Goal: Information Seeking & Learning: Learn about a topic

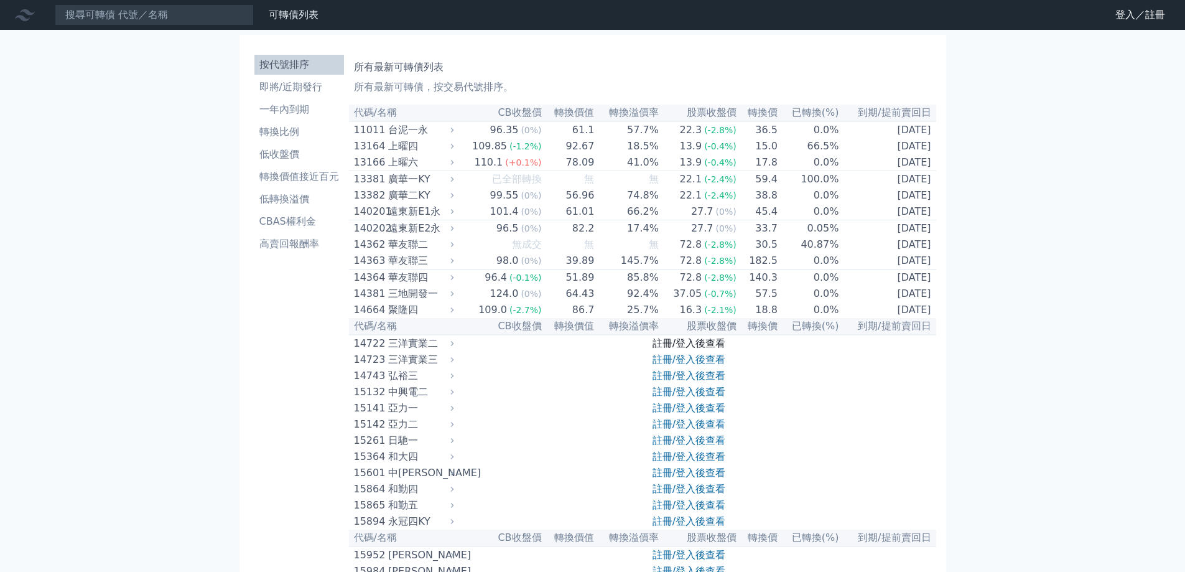
click at [712, 349] on link "註冊/登入後查看" at bounding box center [689, 343] width 73 height 12
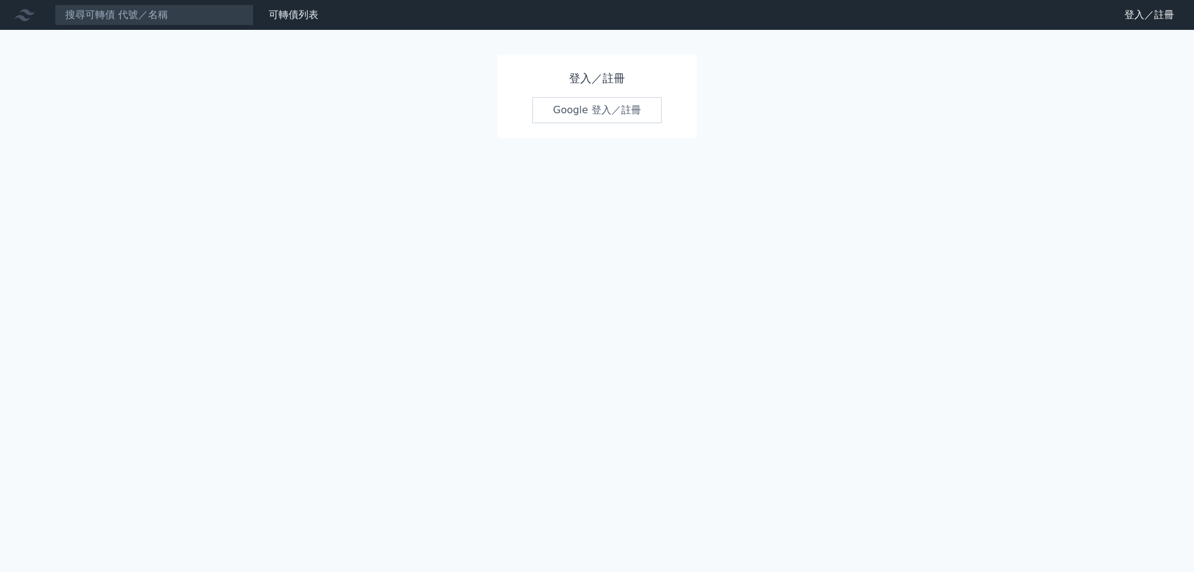
click at [608, 112] on link "Google 登入／註冊" at bounding box center [596, 110] width 129 height 26
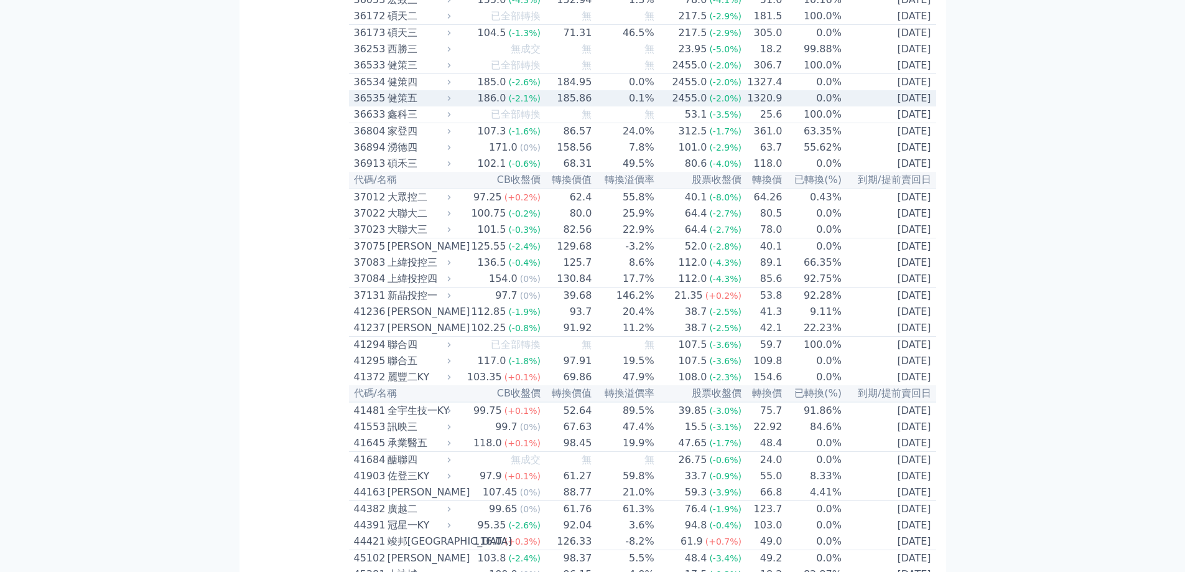
scroll to position [2924, 0]
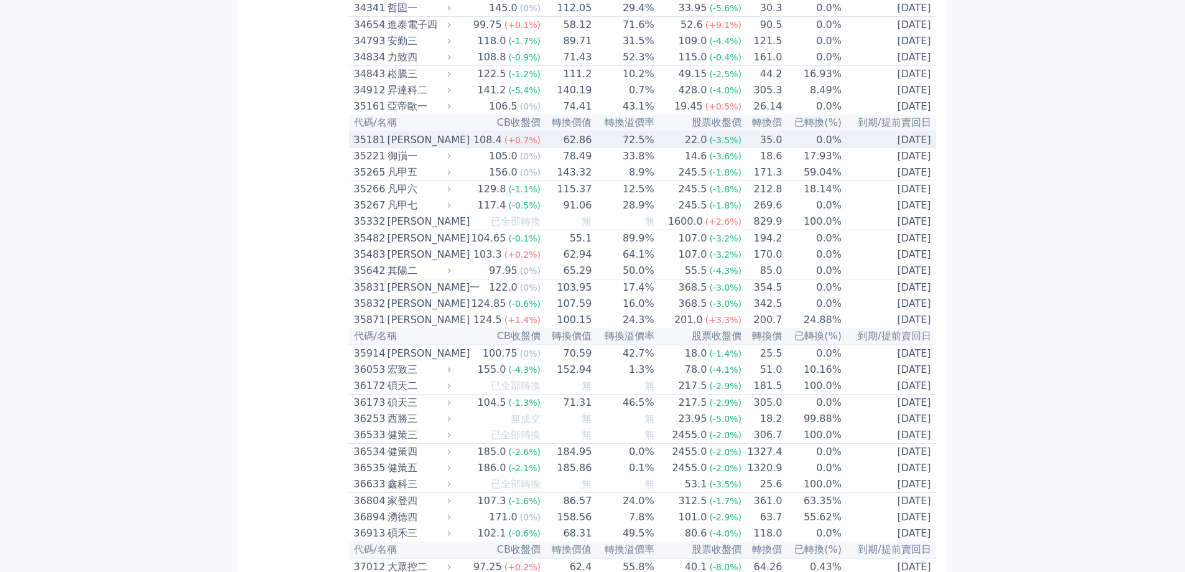
scroll to position [2426, 0]
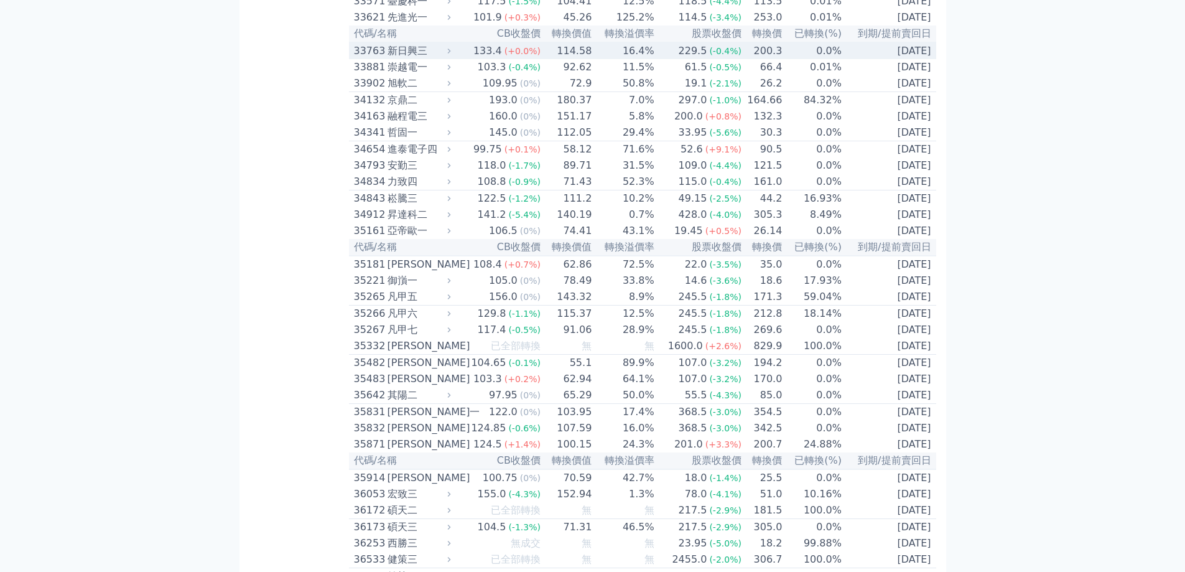
click at [827, 59] on td "0.0%" at bounding box center [813, 50] width 60 height 17
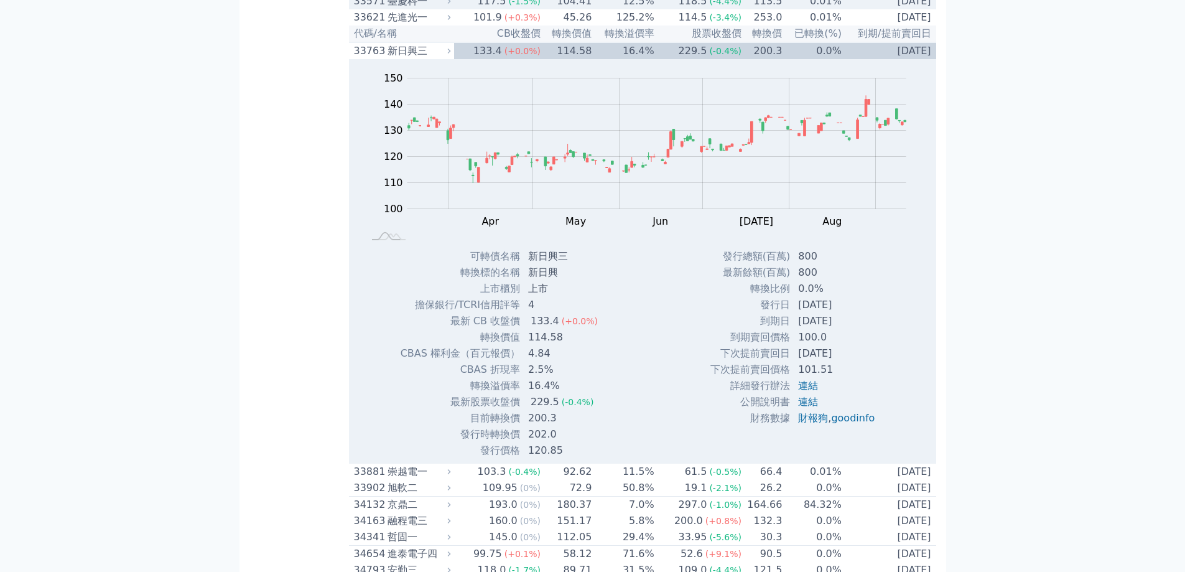
click at [819, 9] on td "0.01%" at bounding box center [813, 1] width 60 height 16
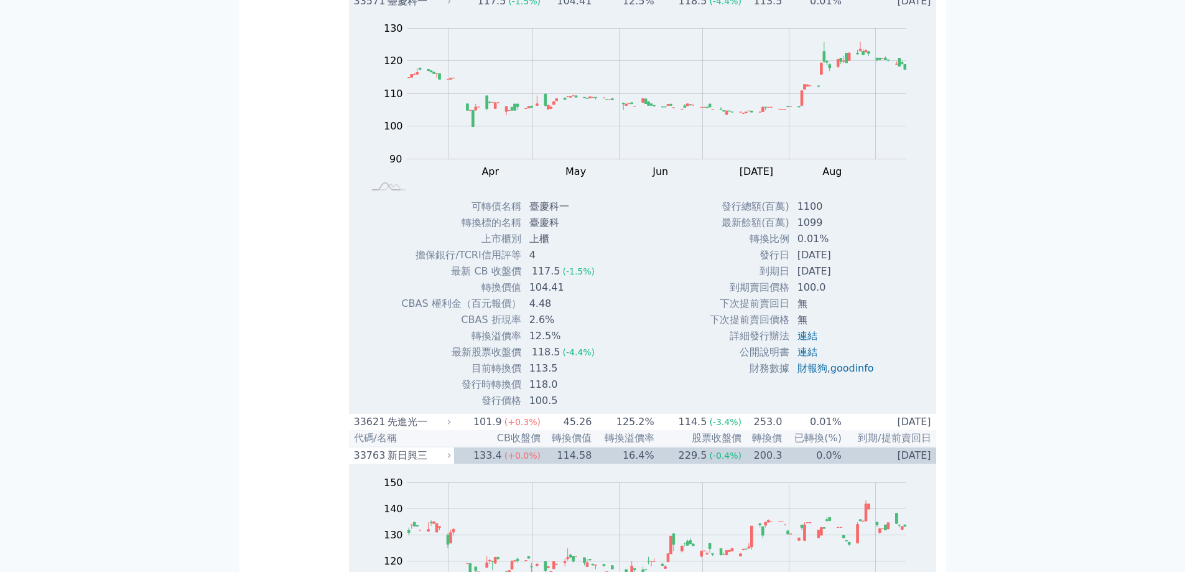
click at [798, 9] on td "0.01%" at bounding box center [813, 1] width 60 height 16
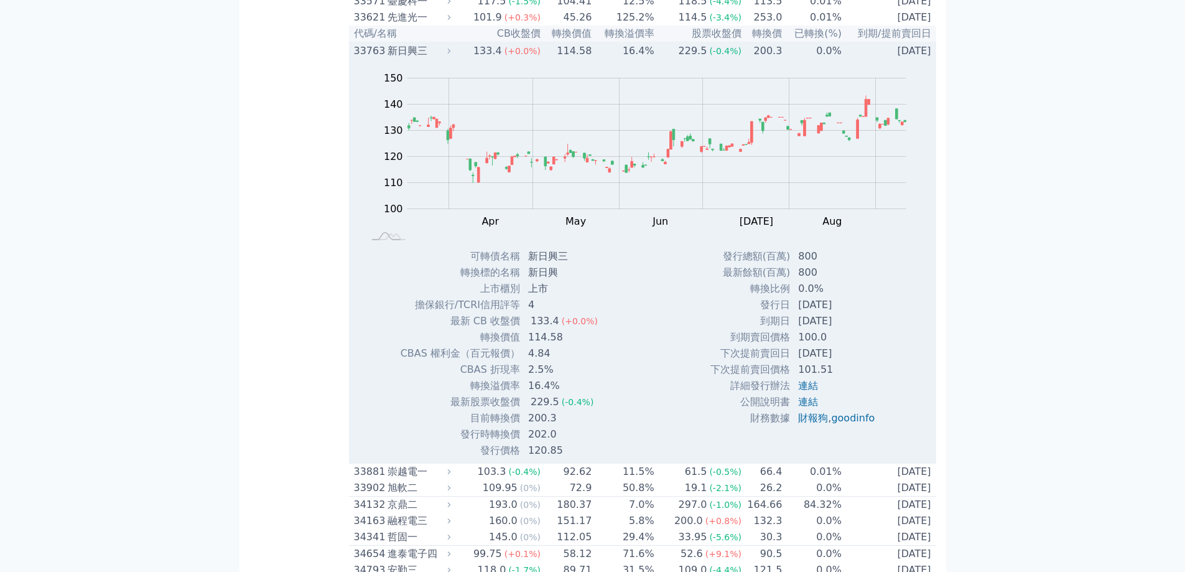
click at [504, 58] on div "133.4" at bounding box center [488, 51] width 34 height 15
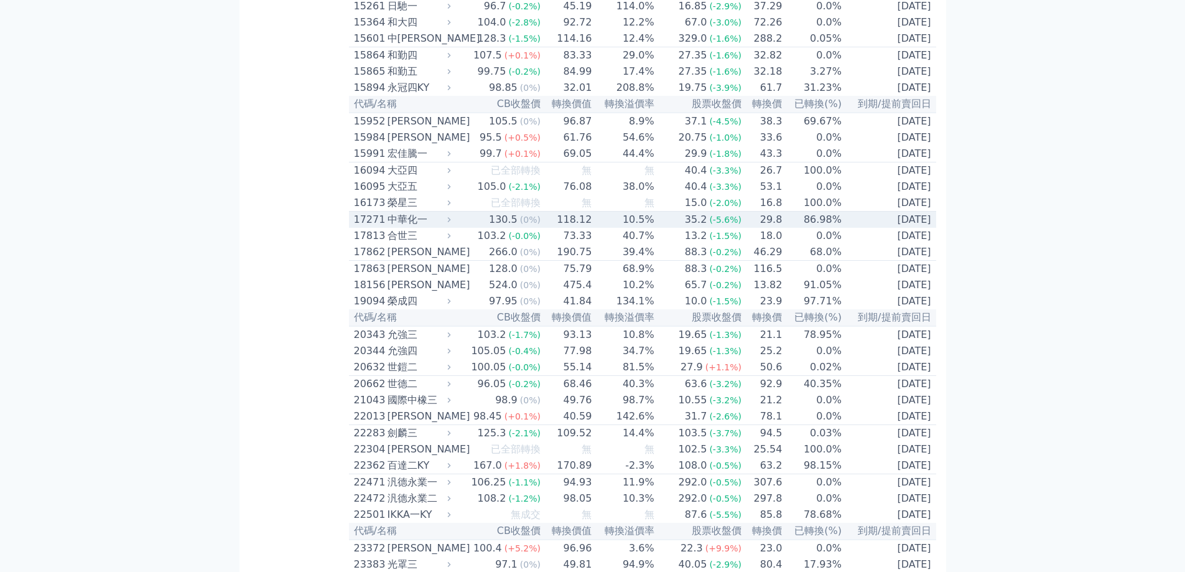
scroll to position [0, 0]
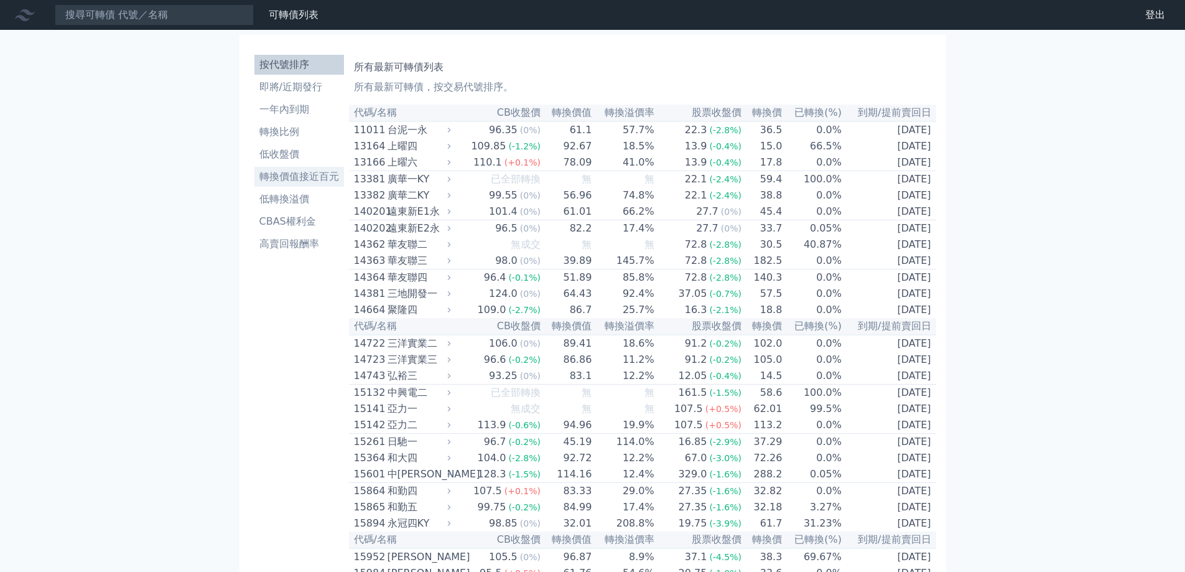
click at [325, 172] on li "轉換價值接近百元" at bounding box center [299, 176] width 90 height 15
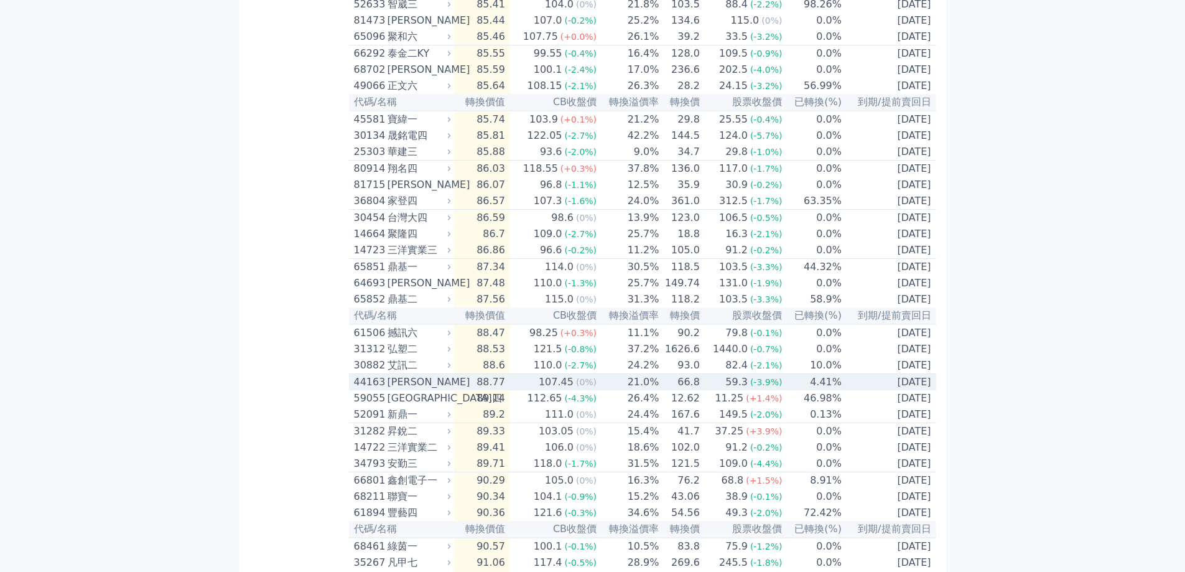
scroll to position [498, 0]
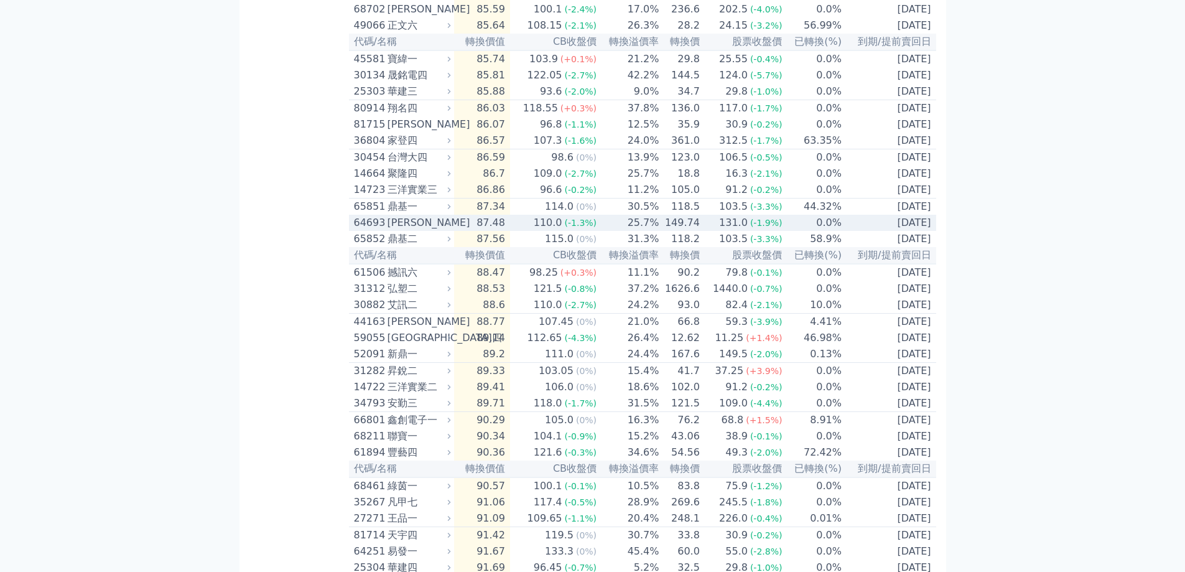
click at [705, 231] on td "131.0 (-1.9%)" at bounding box center [741, 223] width 83 height 16
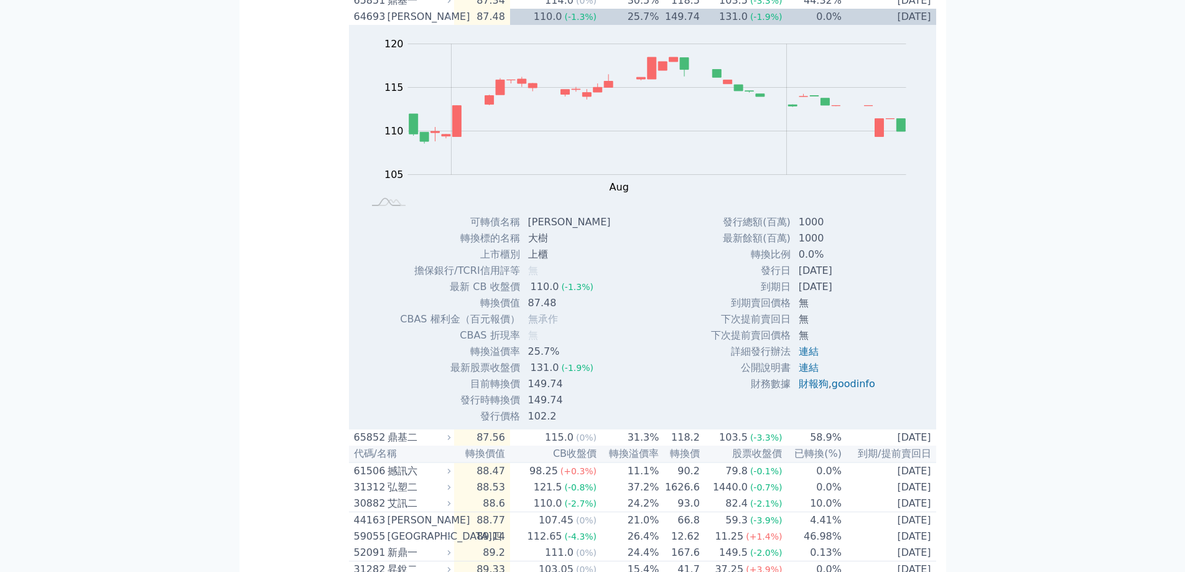
scroll to position [684, 0]
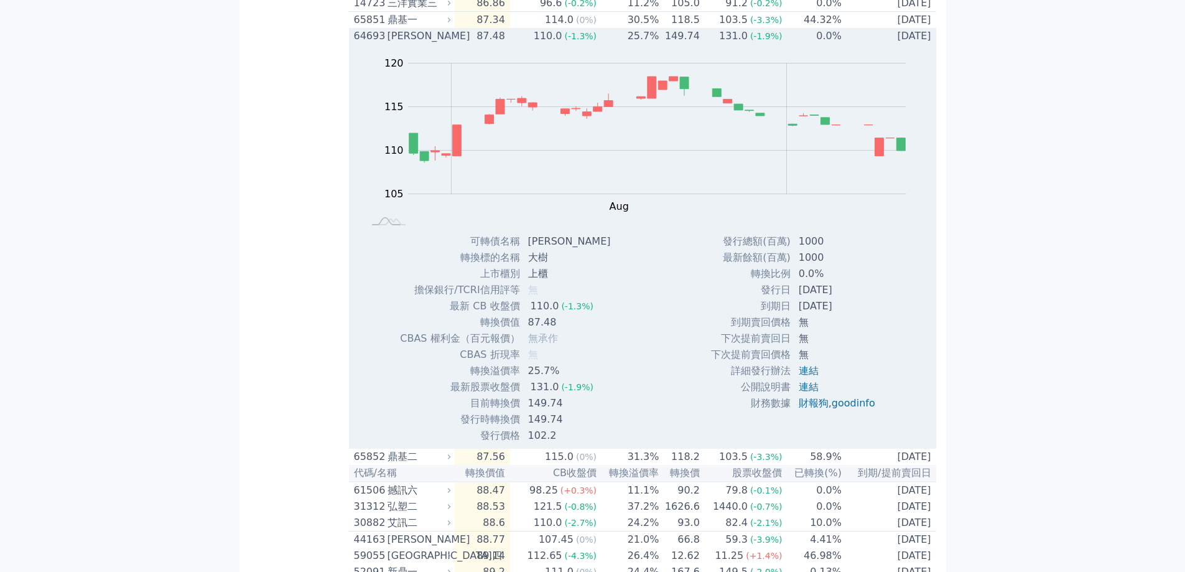
click at [726, 44] on div "131.0" at bounding box center [734, 36] width 34 height 15
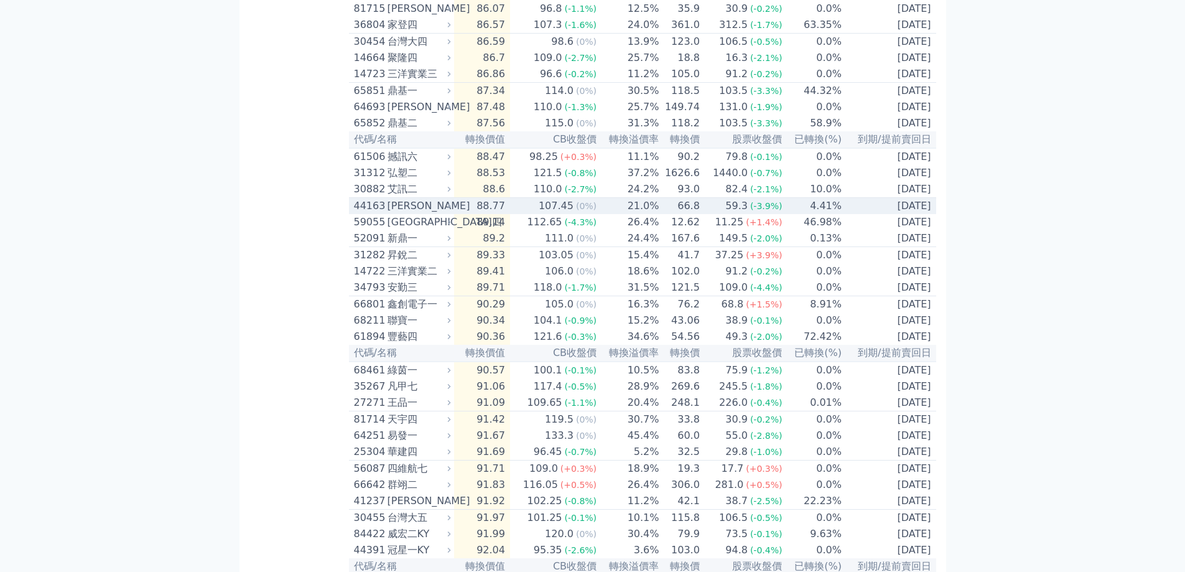
scroll to position [560, 0]
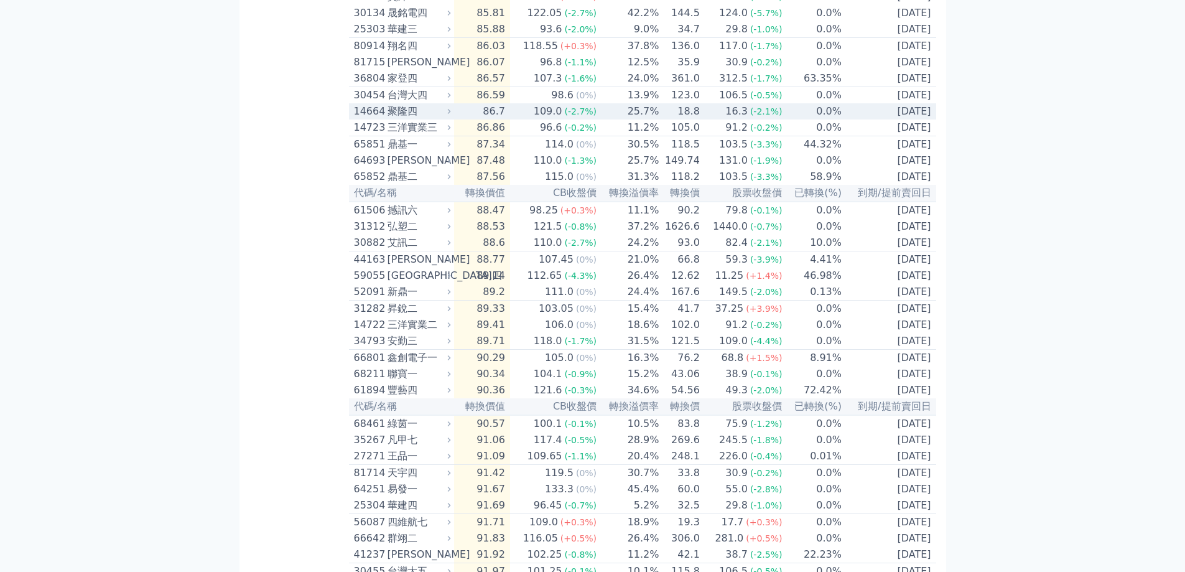
click at [600, 119] on td "25.7%" at bounding box center [628, 111] width 62 height 16
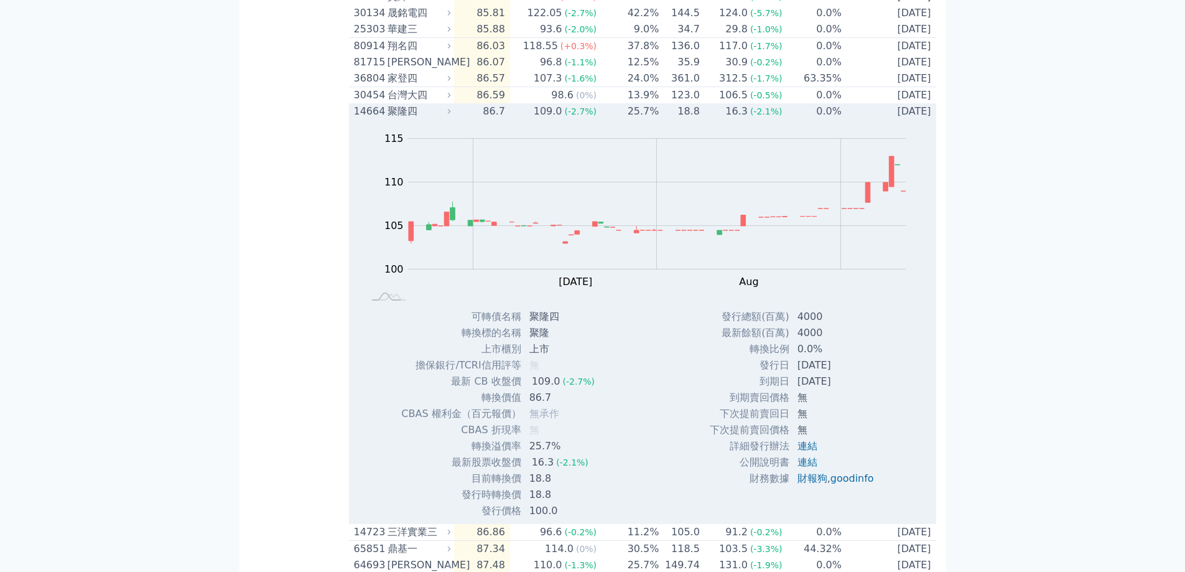
click at [600, 119] on td "25.7%" at bounding box center [628, 111] width 62 height 16
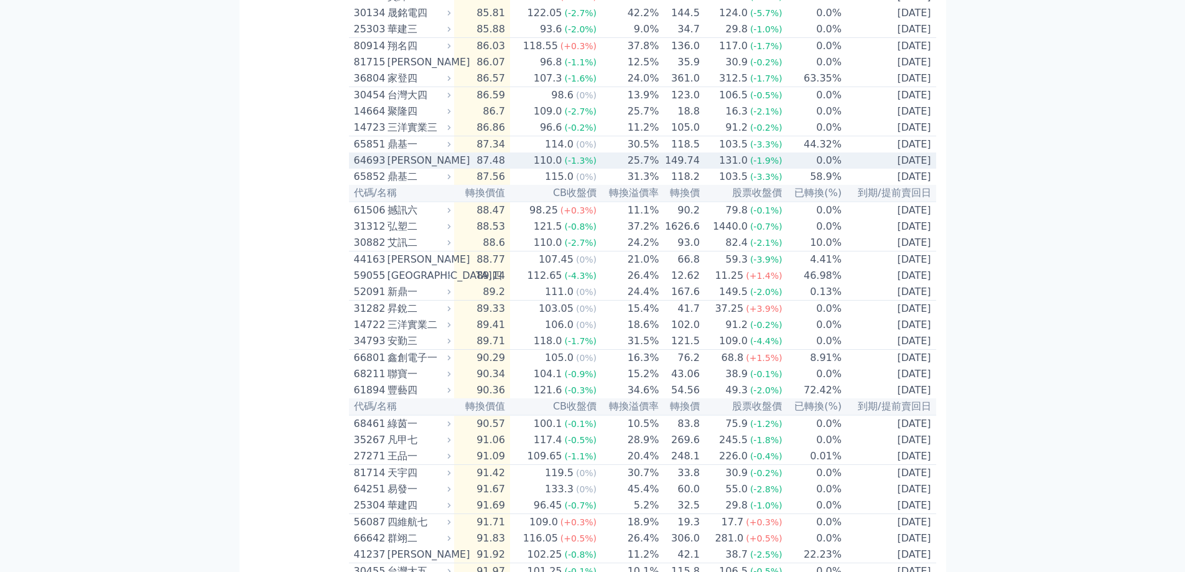
click at [697, 169] on td "149.74" at bounding box center [679, 160] width 40 height 16
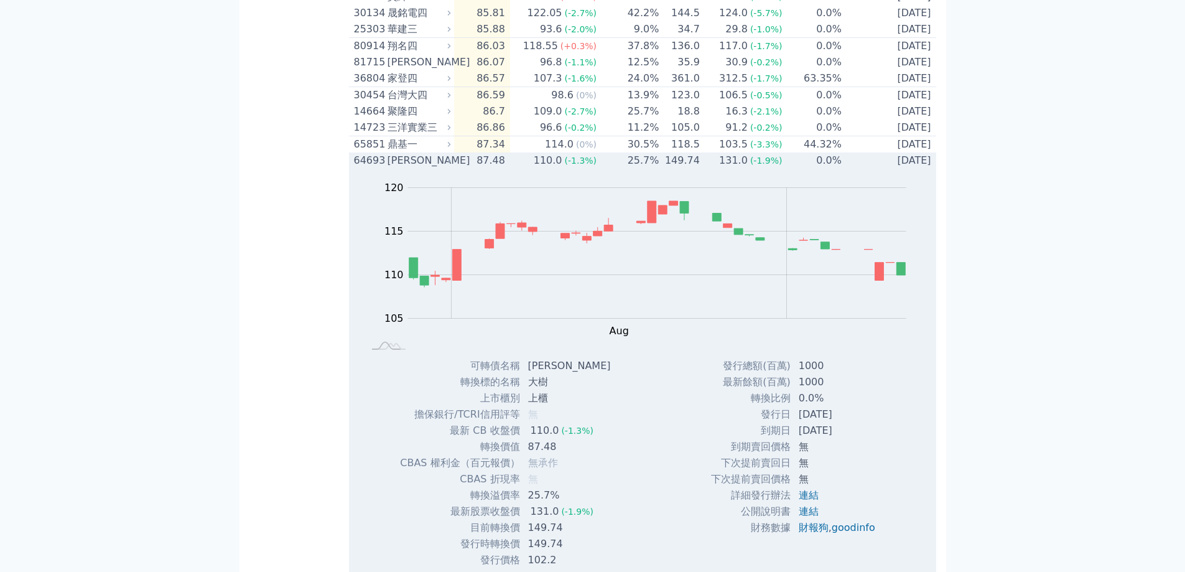
click at [697, 169] on td "149.74" at bounding box center [679, 160] width 40 height 16
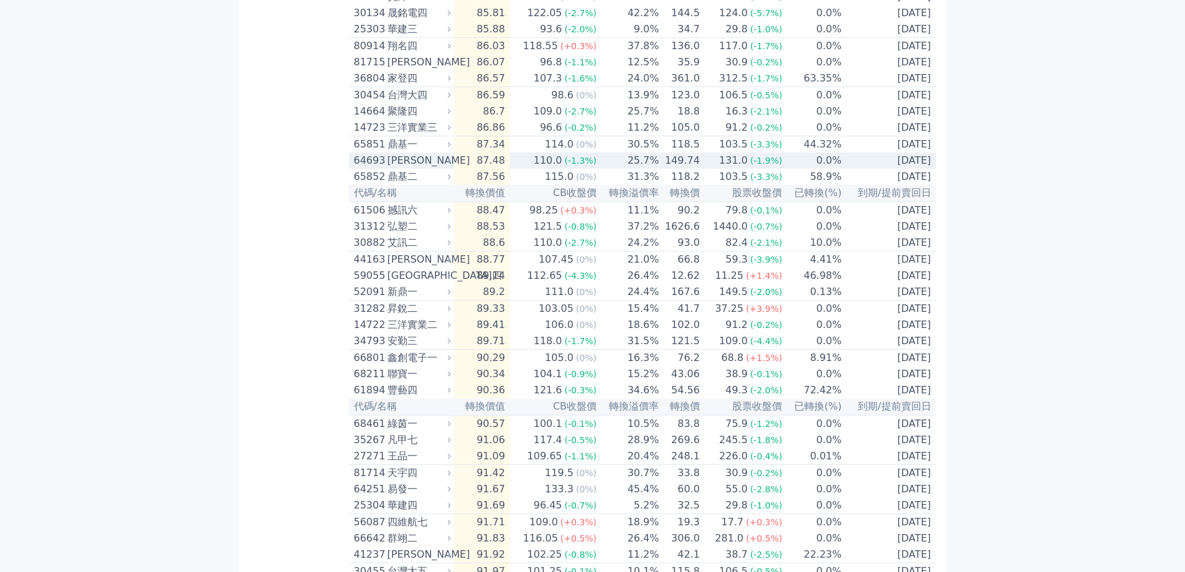
click at [707, 169] on td "131.0 (-1.9%)" at bounding box center [741, 160] width 83 height 16
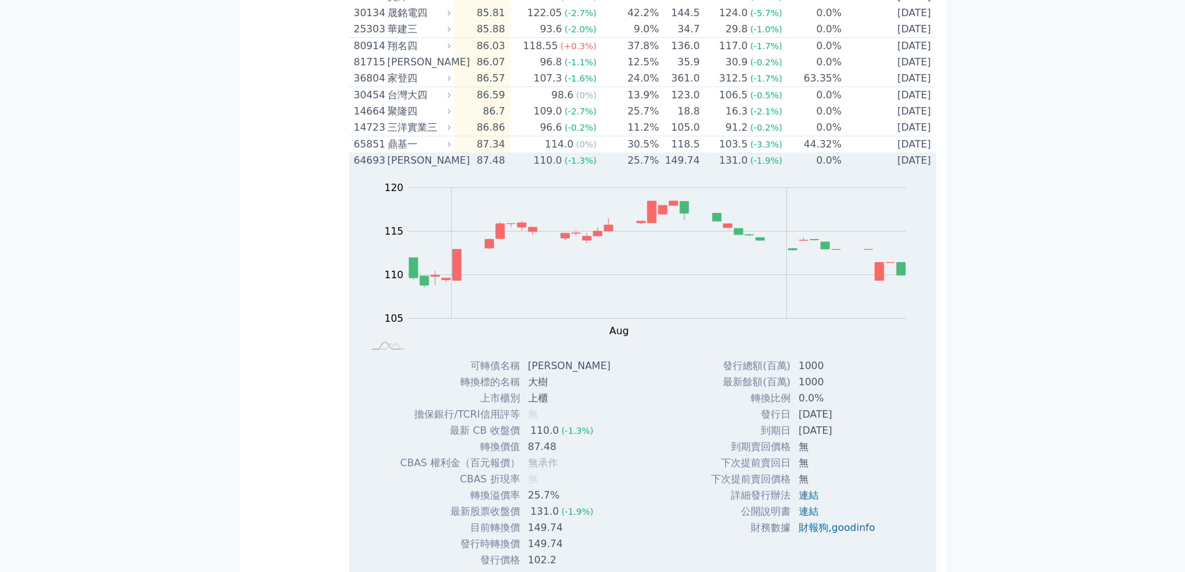
click at [707, 169] on td "131.0 (-1.9%)" at bounding box center [741, 160] width 83 height 16
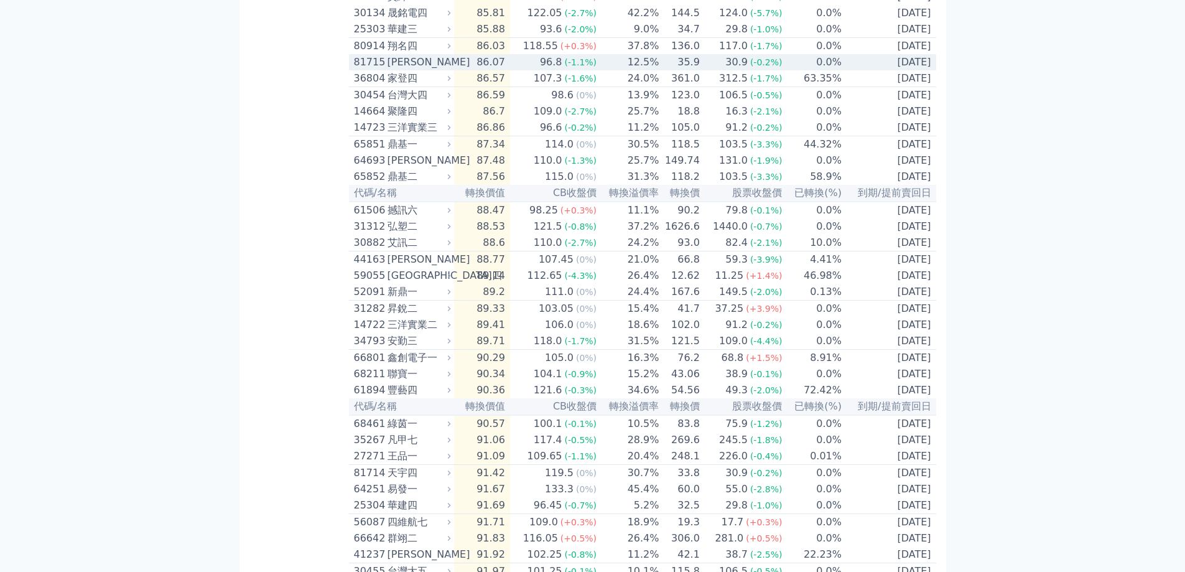
click at [705, 70] on td "30.9 (-0.2%)" at bounding box center [741, 62] width 83 height 16
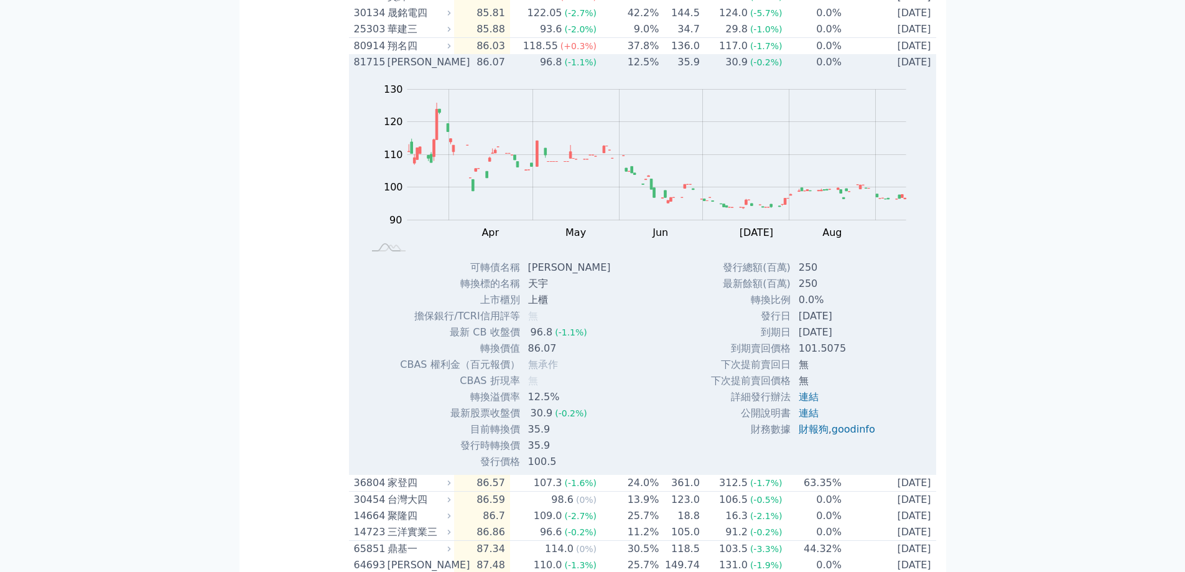
click at [622, 70] on td "12.5%" at bounding box center [628, 62] width 62 height 16
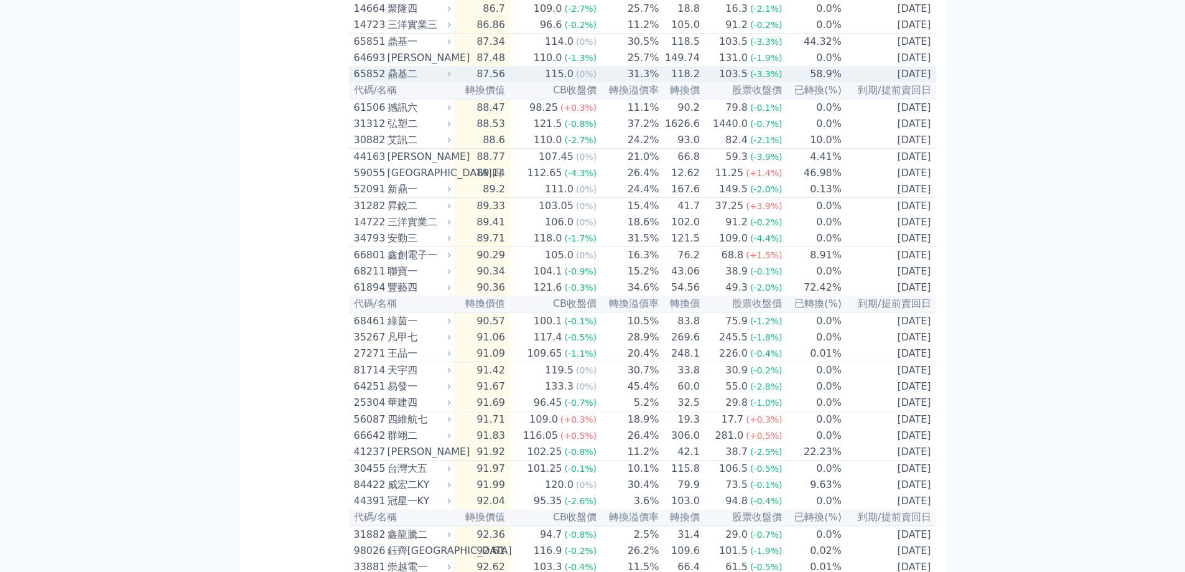
scroll to position [684, 0]
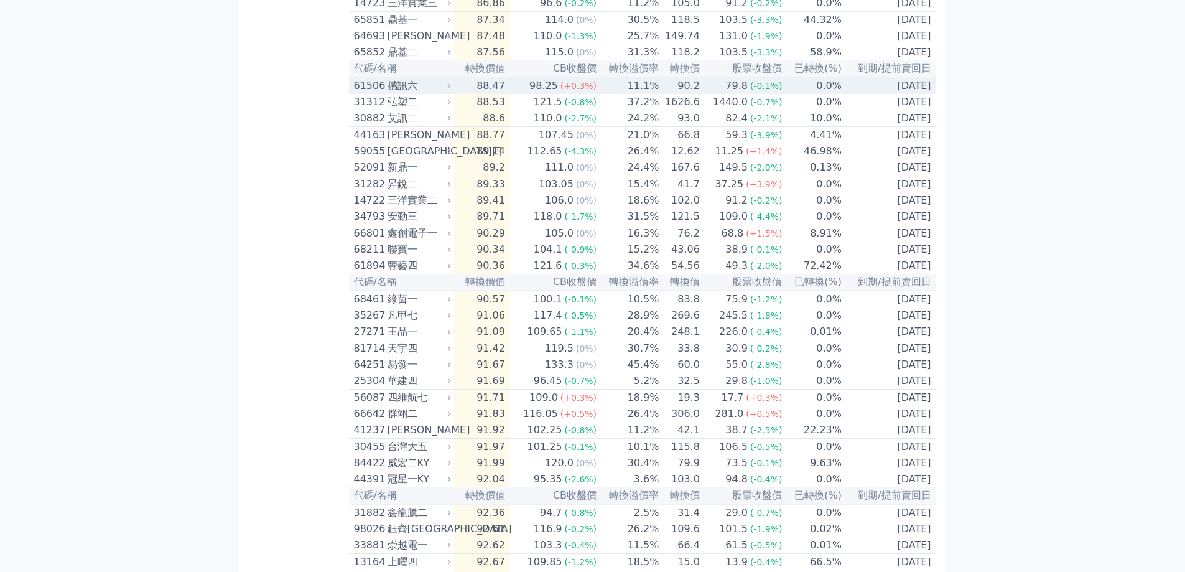
click at [758, 91] on span "(-0.1%)" at bounding box center [766, 86] width 32 height 10
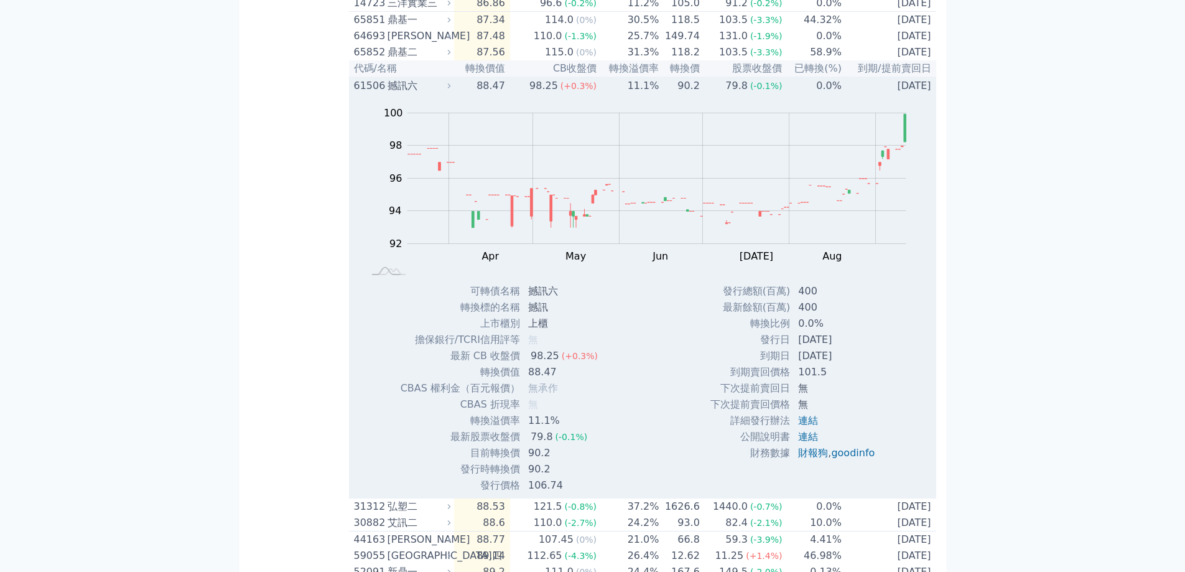
click at [758, 91] on span "(-0.1%)" at bounding box center [766, 86] width 32 height 10
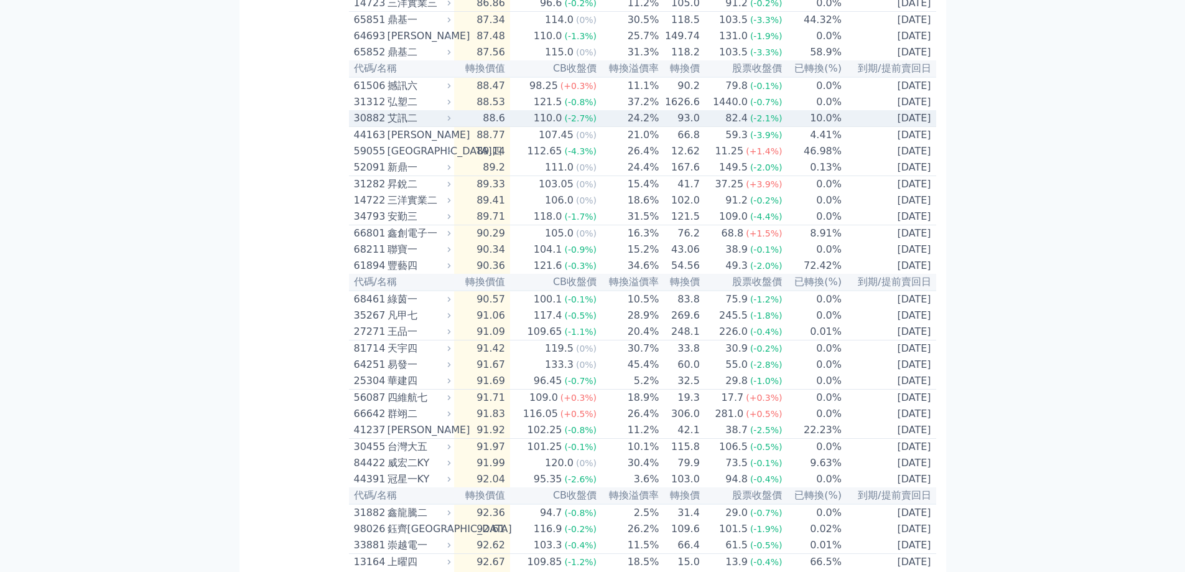
click at [761, 126] on div "(-2.1%)" at bounding box center [766, 118] width 32 height 15
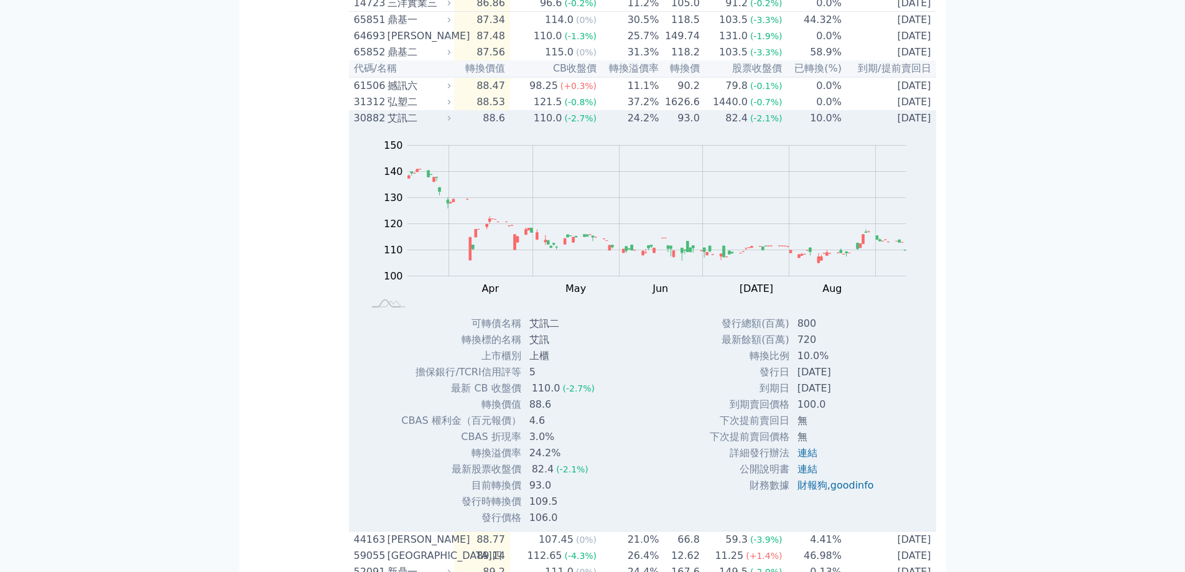
click at [761, 126] on div "(-2.1%)" at bounding box center [766, 118] width 32 height 15
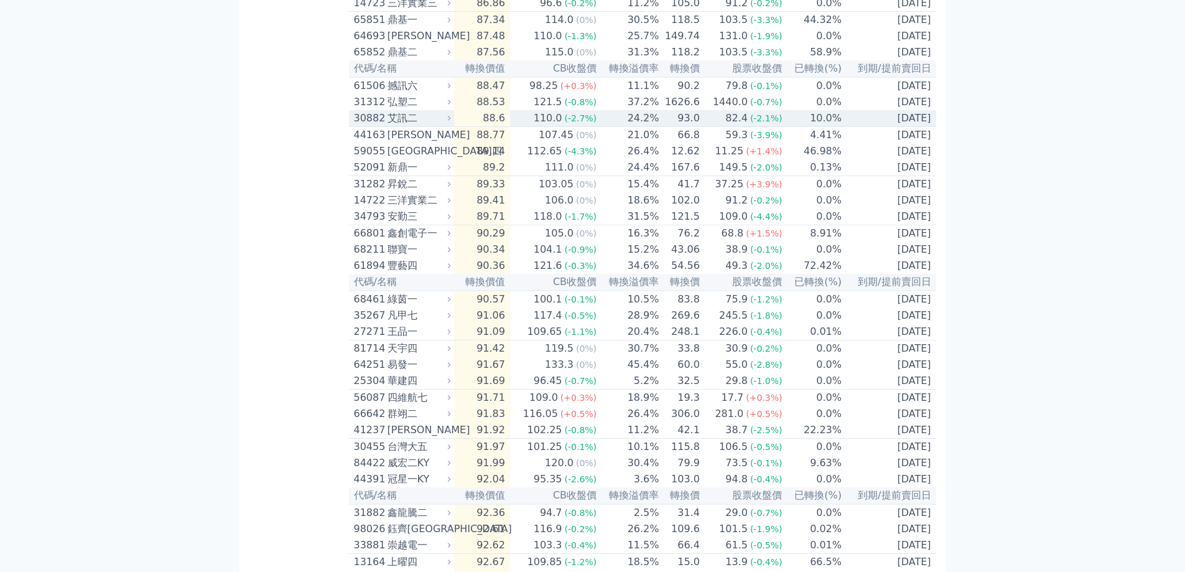
click at [761, 126] on div "(-2.1%)" at bounding box center [766, 118] width 32 height 15
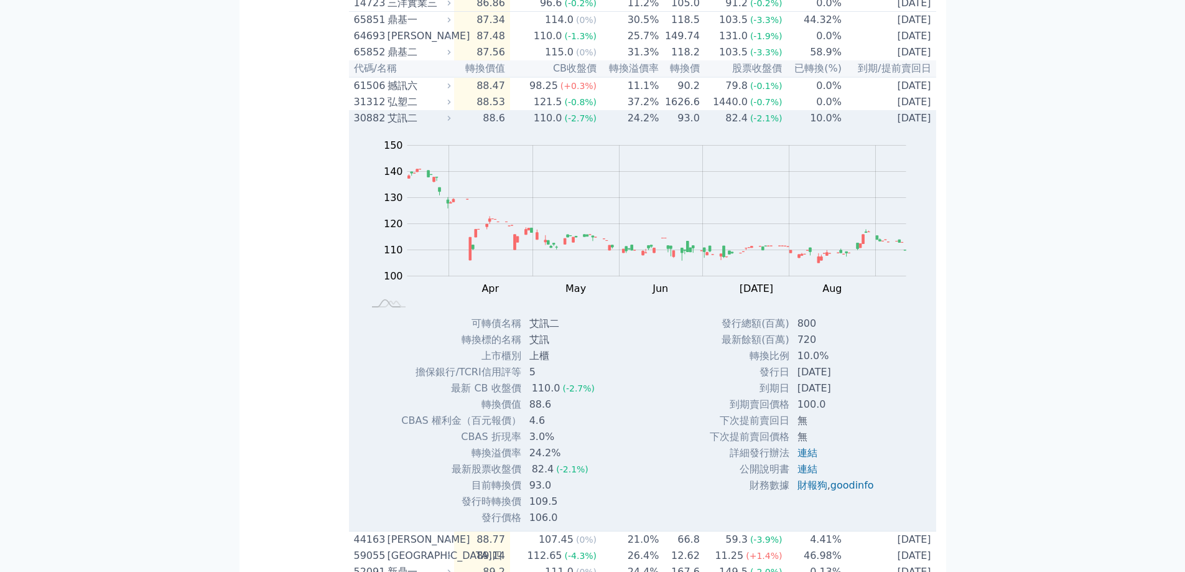
click at [738, 126] on div "82.4" at bounding box center [736, 118] width 27 height 15
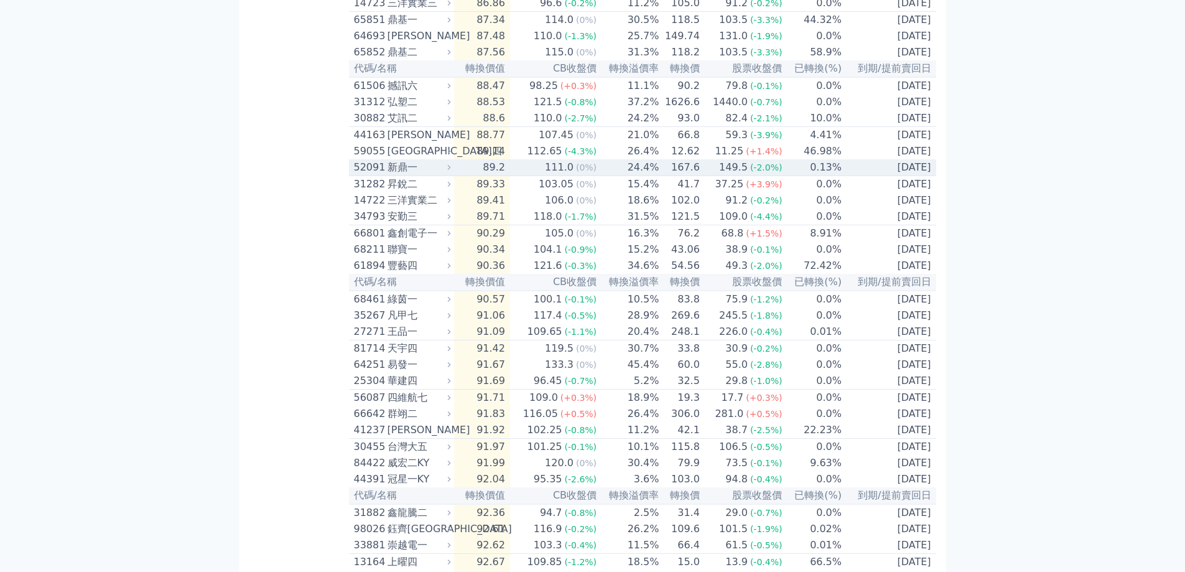
click at [769, 172] on span "(-2.0%)" at bounding box center [766, 167] width 32 height 10
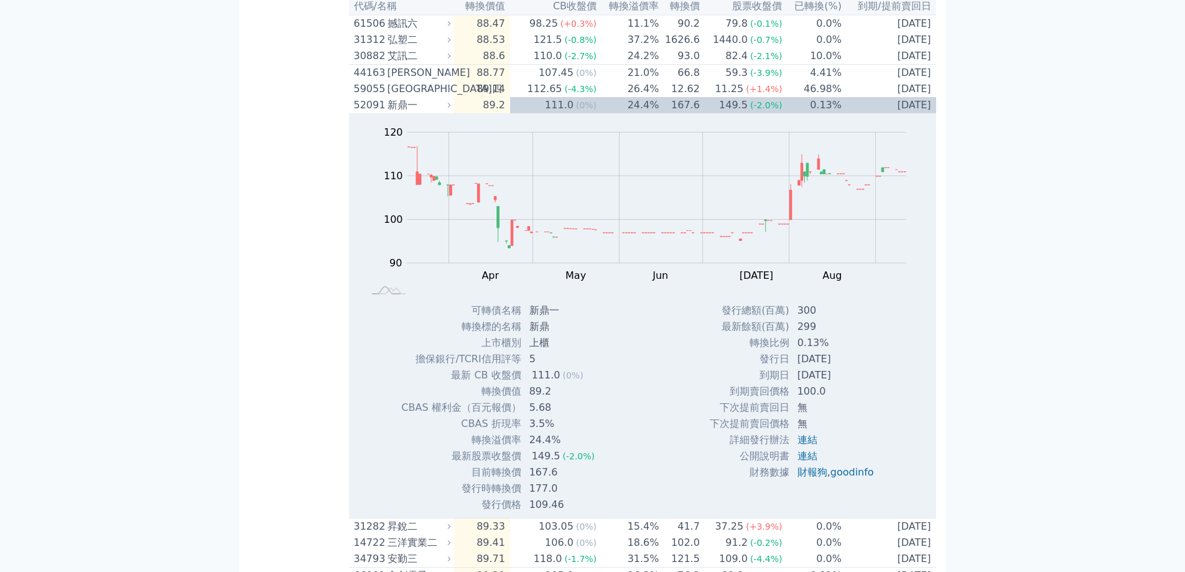
scroll to position [809, 0]
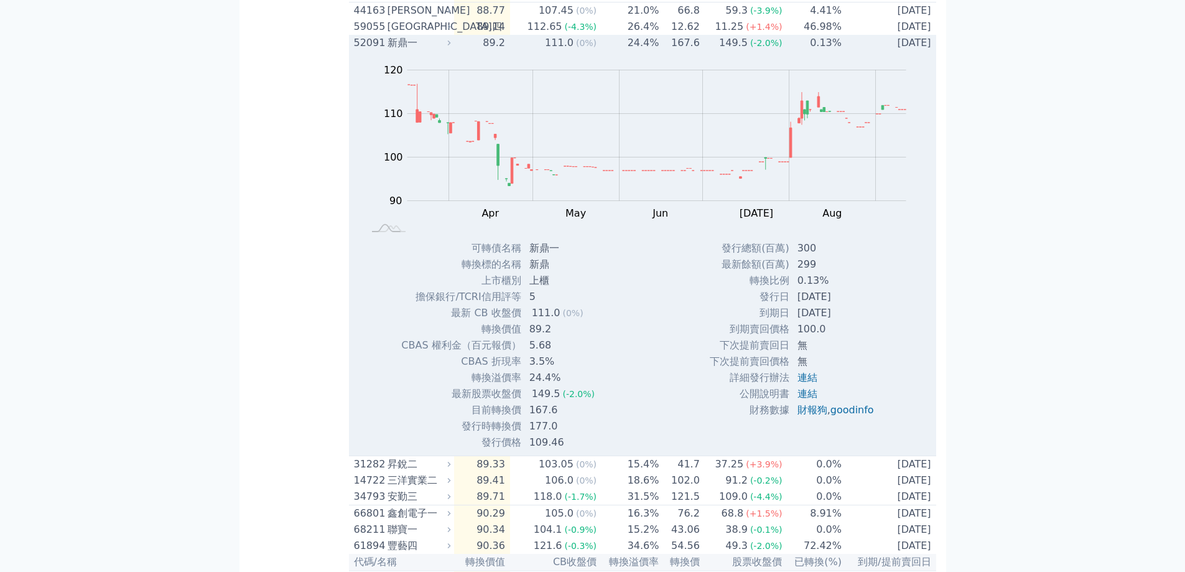
click at [743, 50] on div "149.5" at bounding box center [734, 42] width 34 height 15
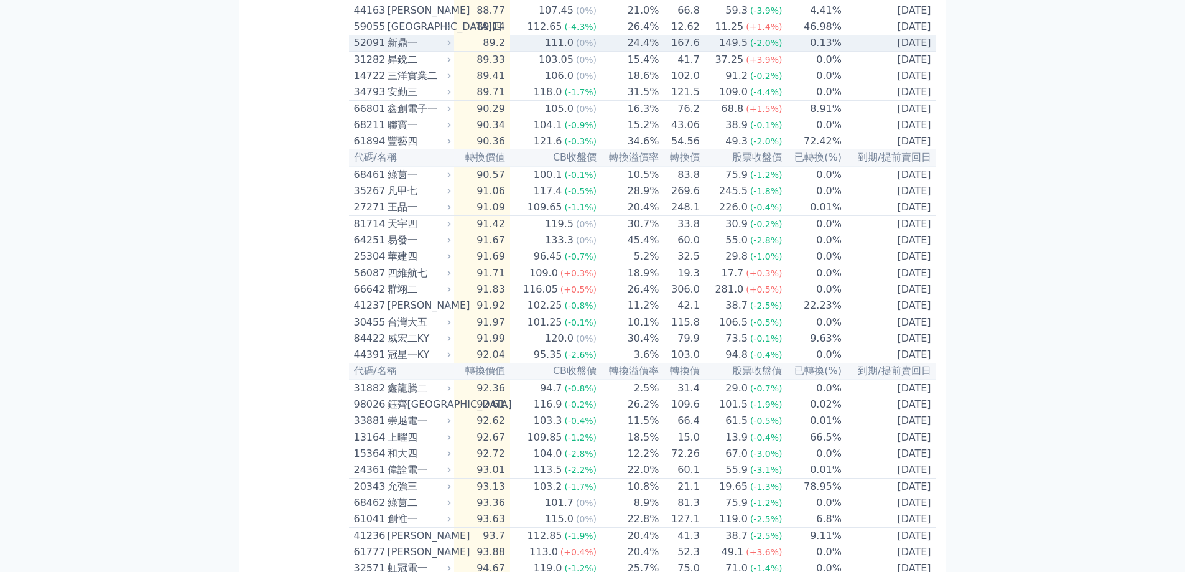
click at [743, 50] on div "149.5" at bounding box center [734, 42] width 34 height 15
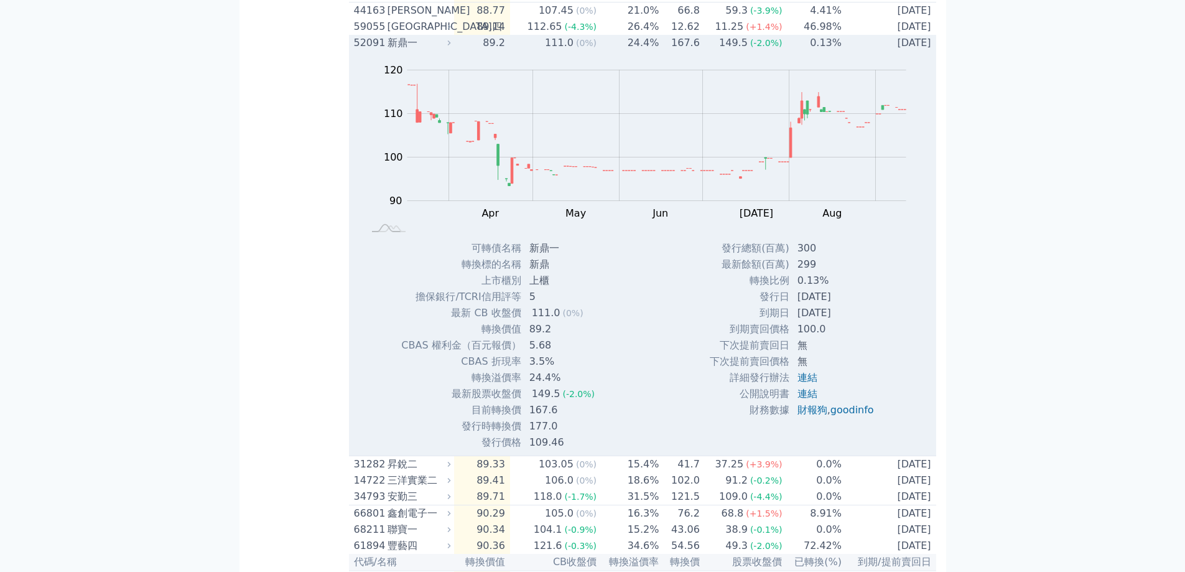
click at [552, 50] on div "111.0" at bounding box center [559, 42] width 34 height 15
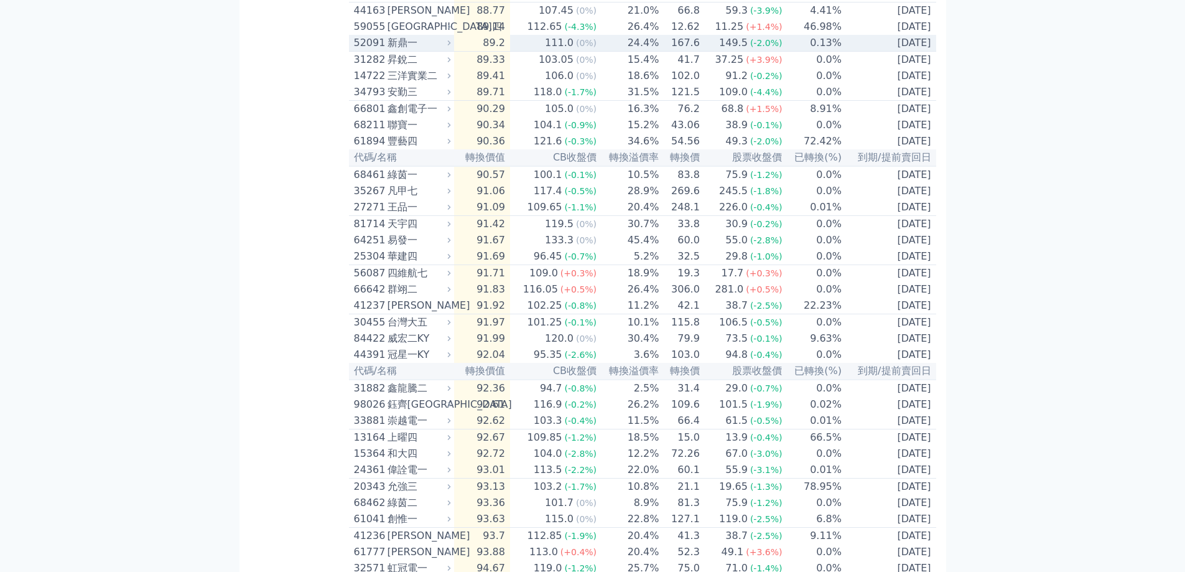
click at [564, 50] on div "111.0" at bounding box center [559, 42] width 34 height 15
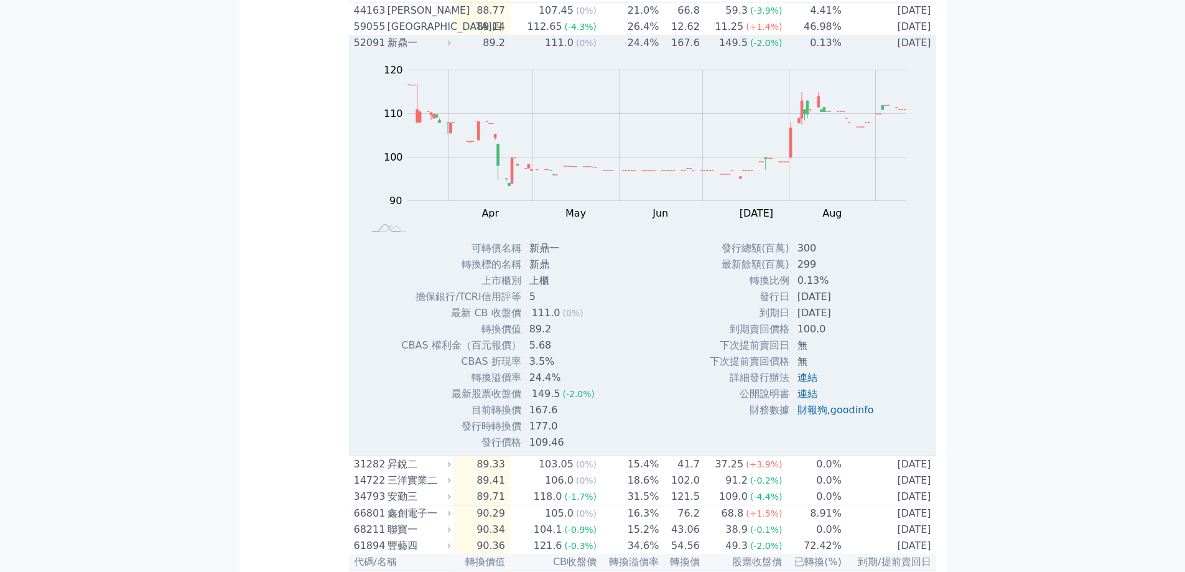
click at [564, 50] on div "111.0" at bounding box center [559, 42] width 34 height 15
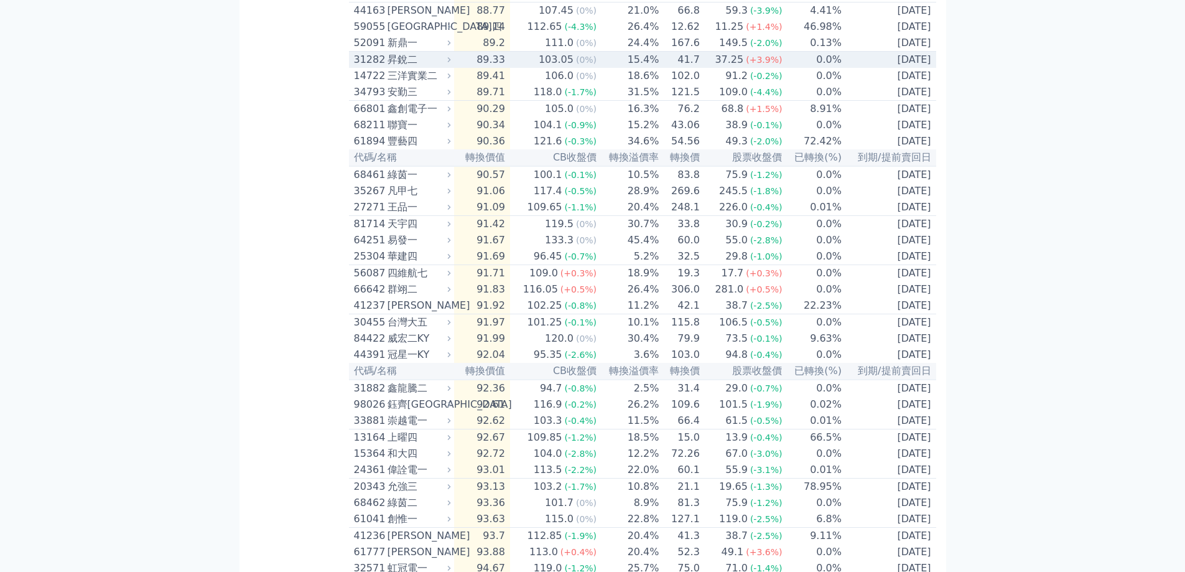
click at [569, 67] on div "103.05" at bounding box center [556, 59] width 40 height 15
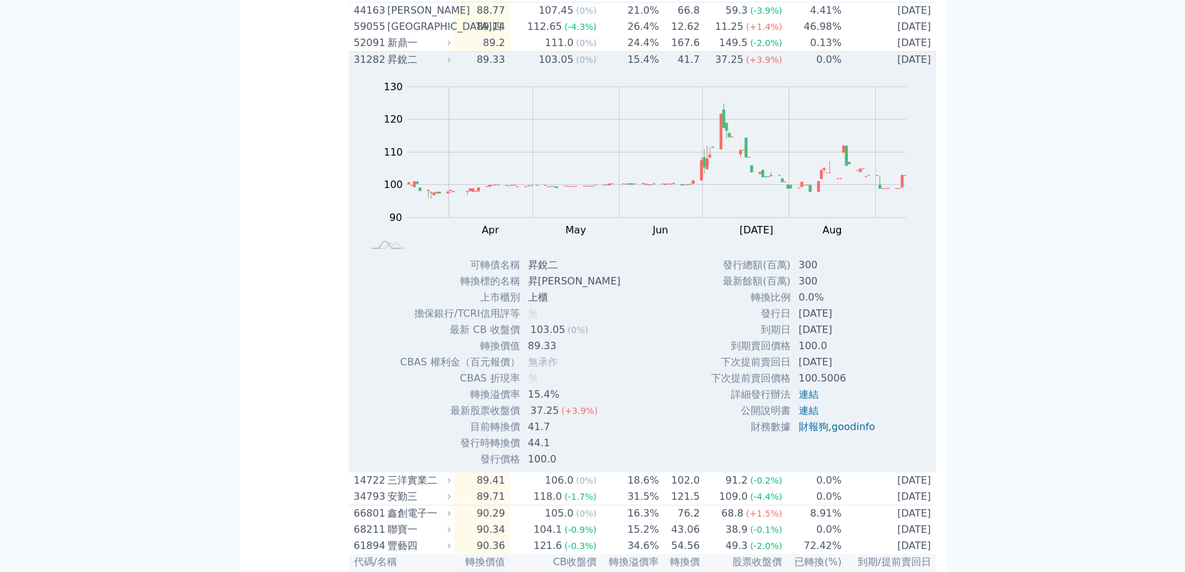
click at [569, 67] on div "103.05" at bounding box center [556, 59] width 40 height 15
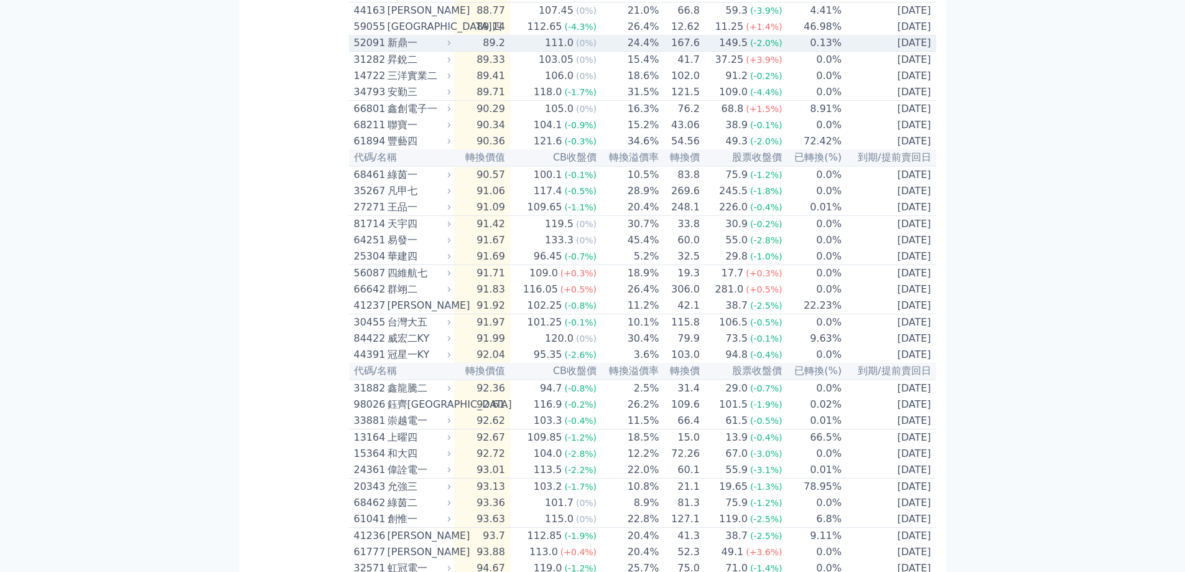
click at [572, 50] on div "111.0" at bounding box center [559, 42] width 34 height 15
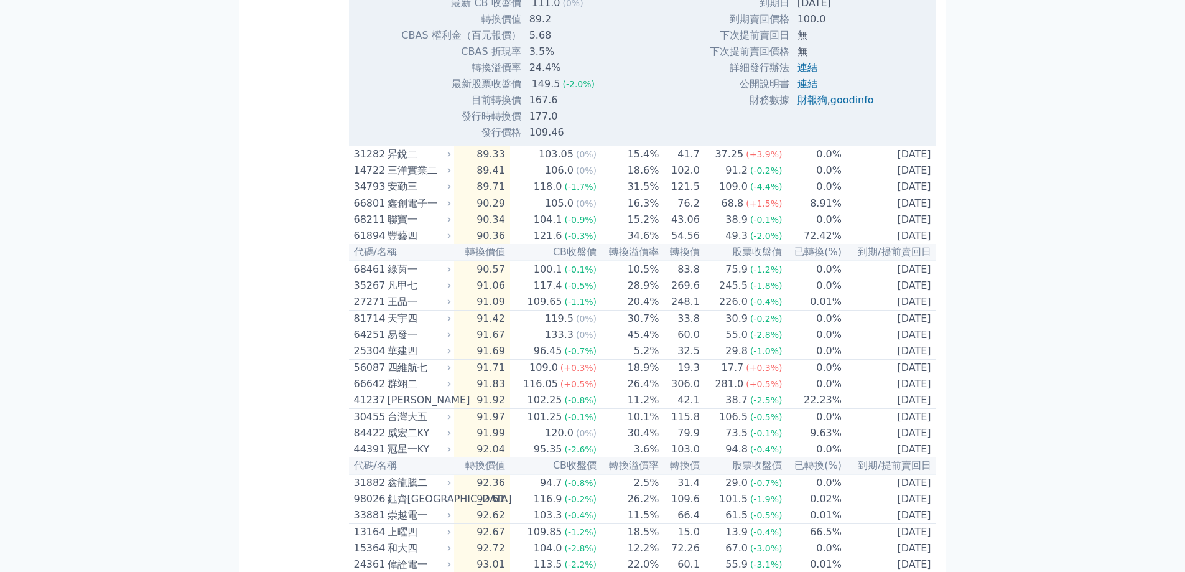
scroll to position [1120, 0]
click at [869, 105] on link "goodinfo" at bounding box center [852, 99] width 44 height 12
click at [865, 105] on link "goodinfo" at bounding box center [852, 99] width 44 height 12
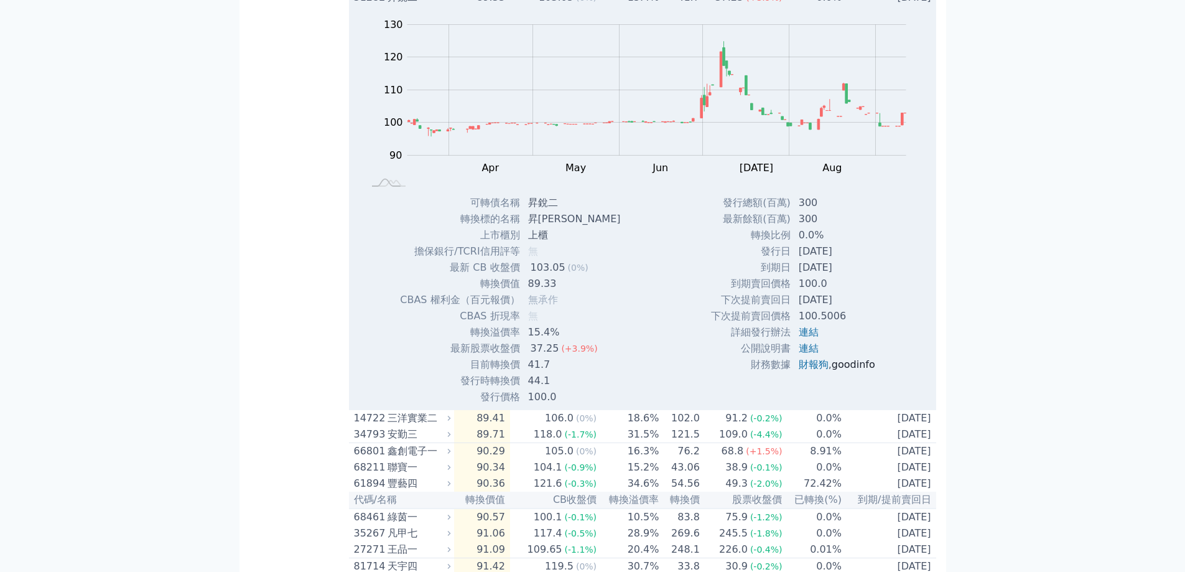
click at [857, 370] on link "goodinfo" at bounding box center [854, 364] width 44 height 12
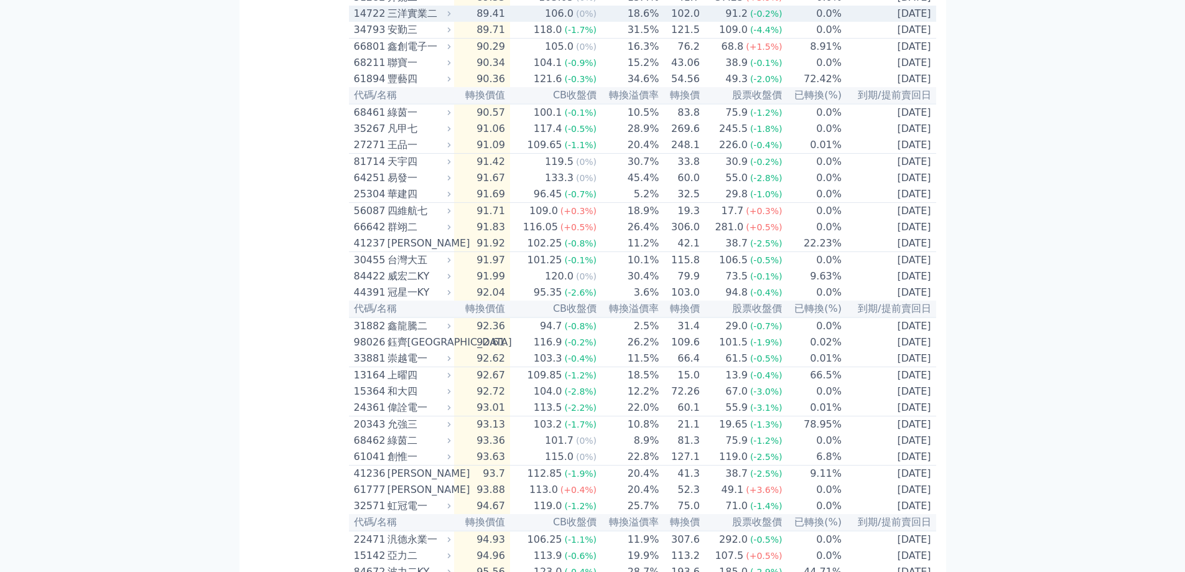
click at [770, 21] on div "(-0.2%)" at bounding box center [766, 13] width 32 height 15
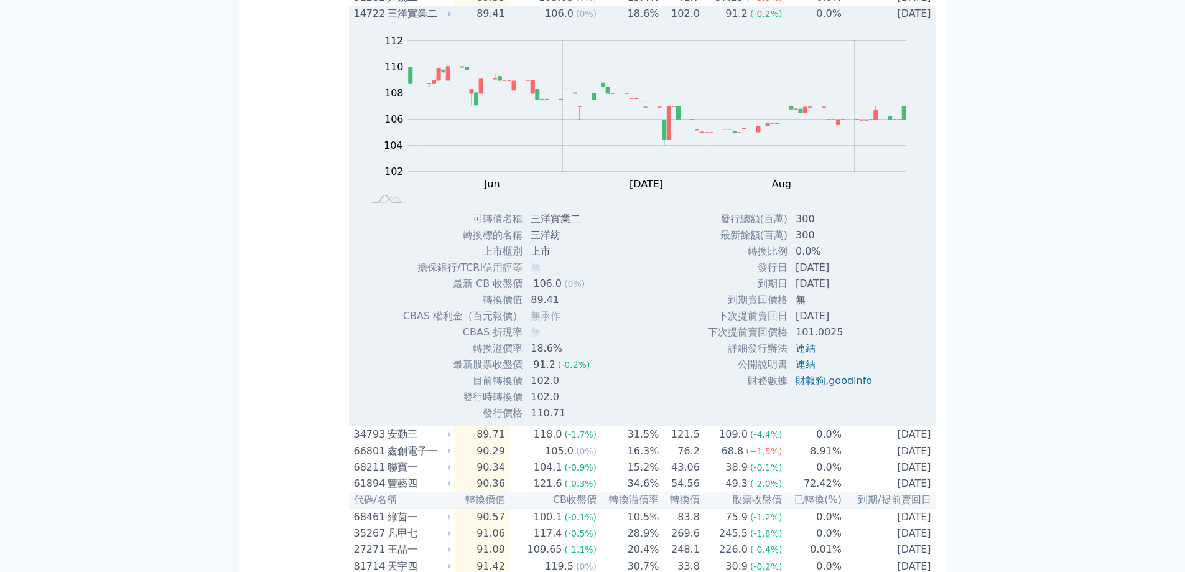
click at [770, 21] on div "(-0.2%)" at bounding box center [766, 13] width 32 height 15
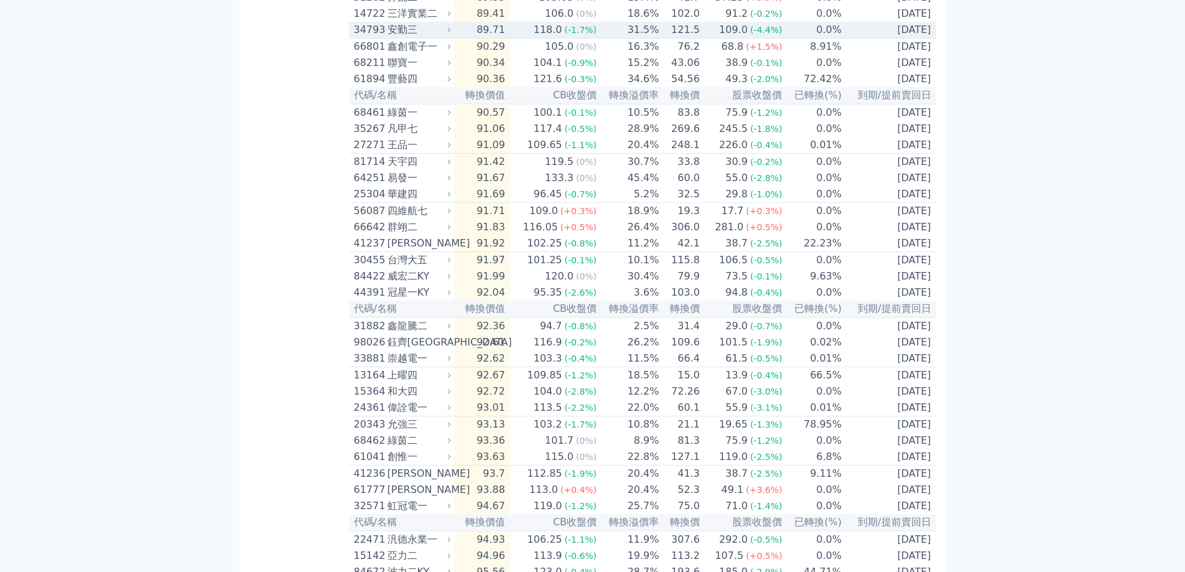
click at [750, 35] on span "(-4.4%)" at bounding box center [766, 30] width 32 height 10
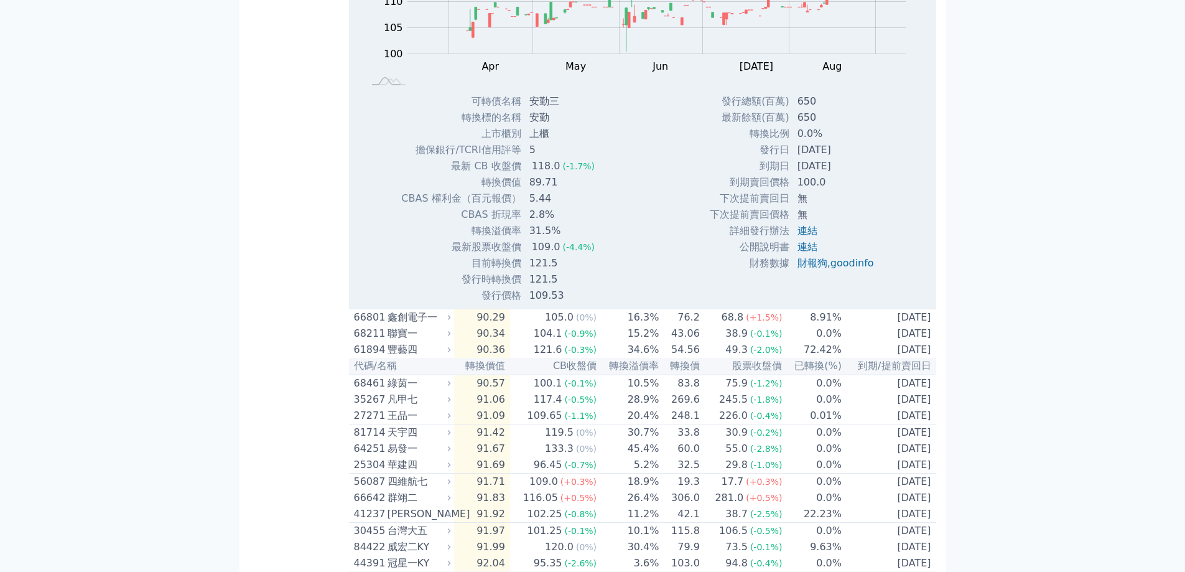
scroll to position [933, 0]
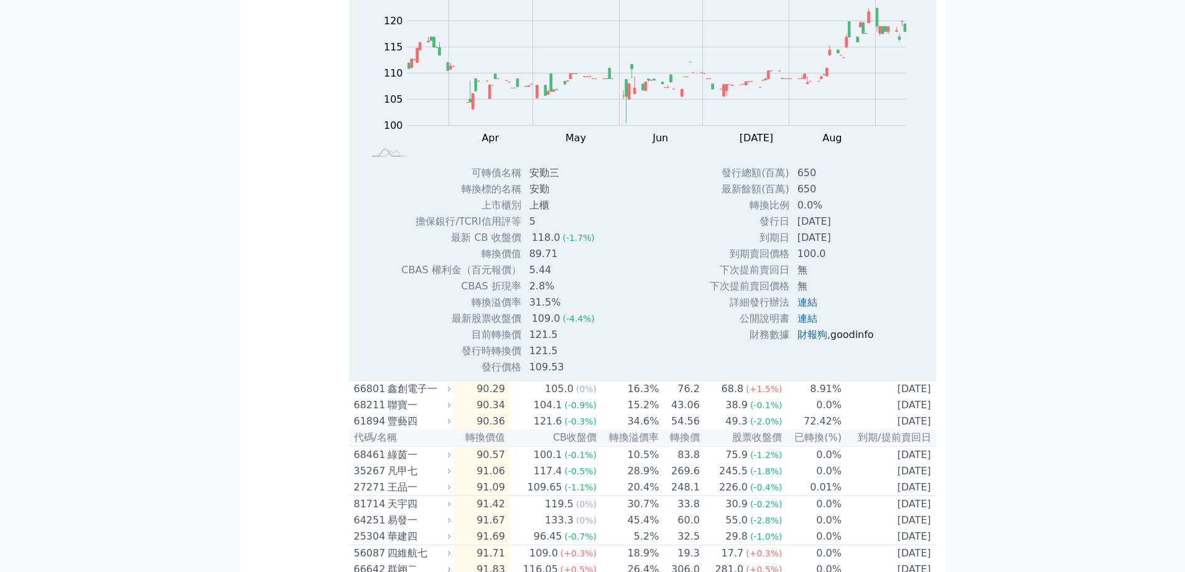
click at [862, 340] on link "goodinfo" at bounding box center [852, 334] width 44 height 12
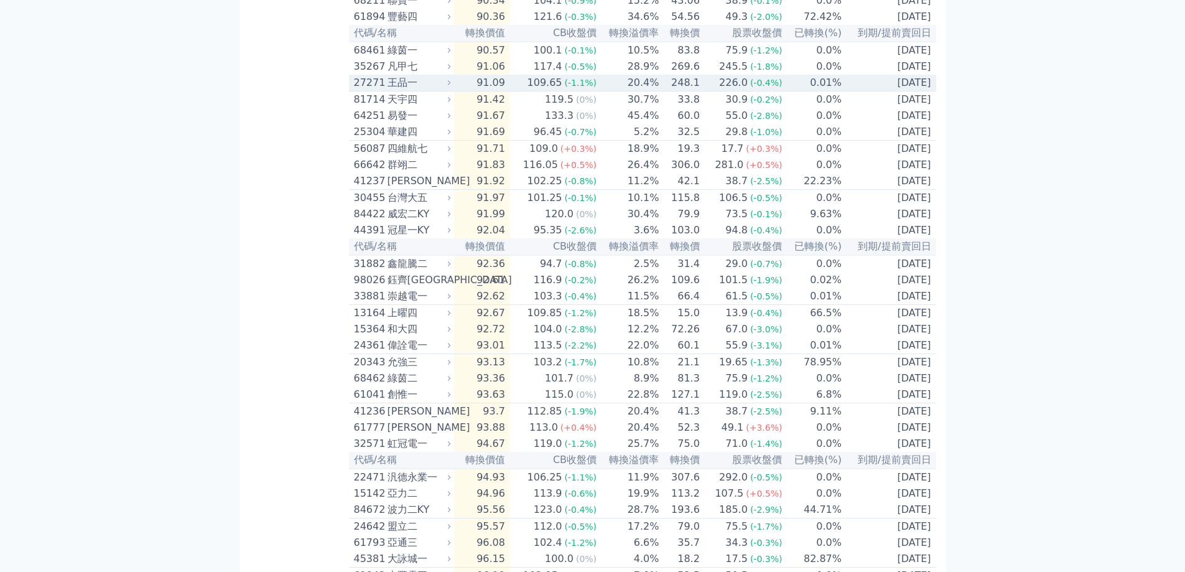
scroll to position [995, 0]
